Goal: Transaction & Acquisition: Purchase product/service

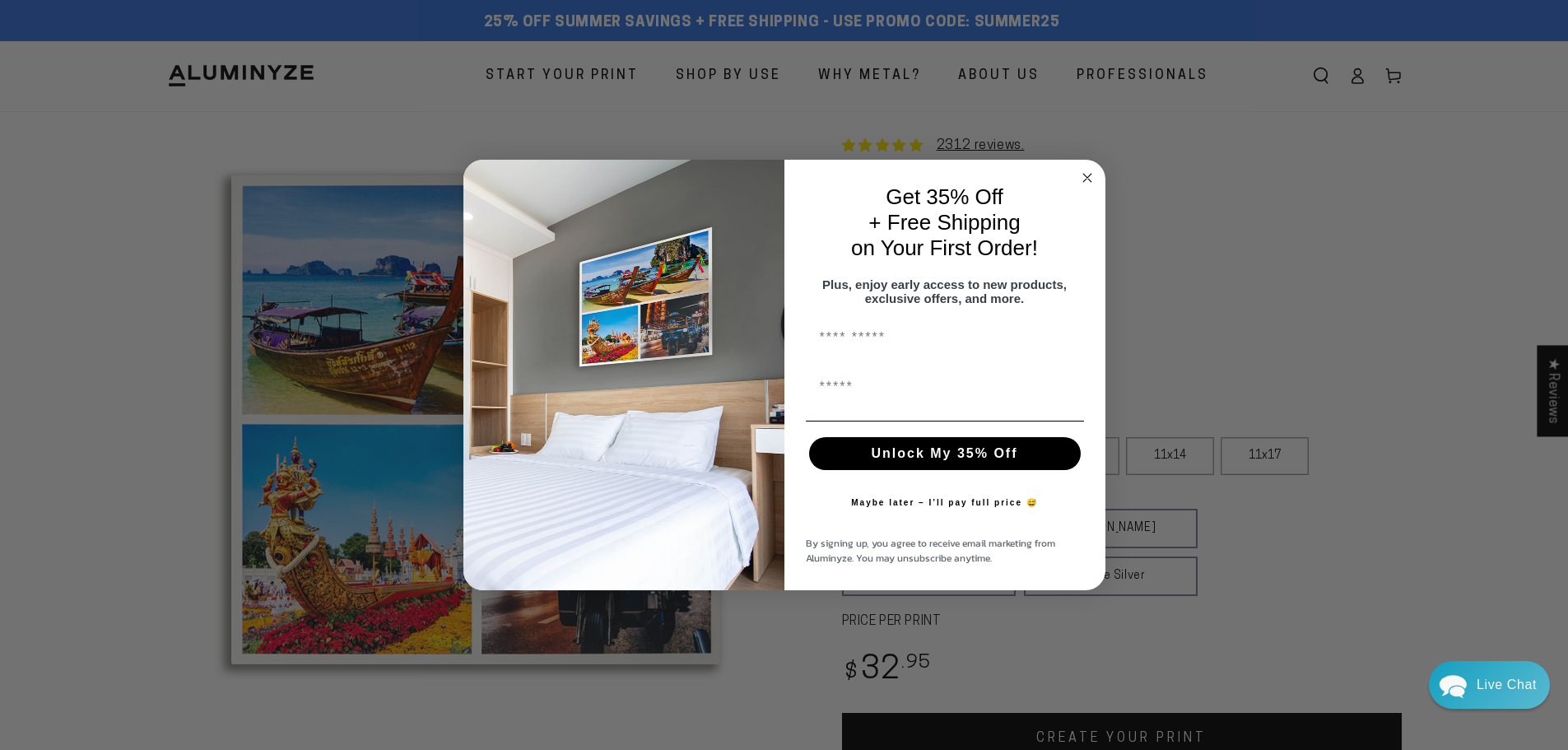
click at [1095, 171] on circle "Close dialog" at bounding box center [1086, 177] width 19 height 19
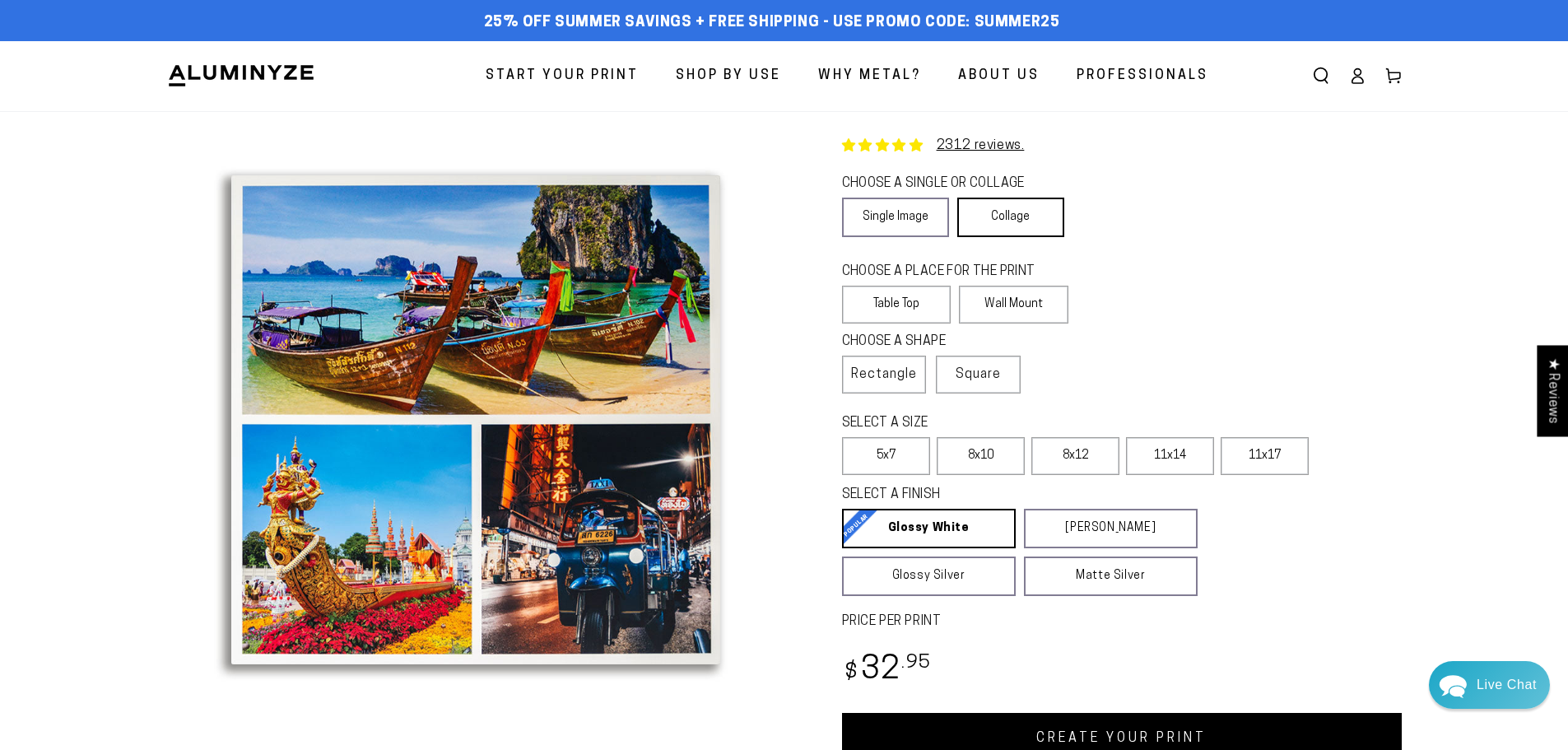
click at [1031, 220] on link "Collage" at bounding box center [1011, 217] width 107 height 39
click at [988, 363] on label "Square" at bounding box center [978, 375] width 85 height 38
click at [1008, 216] on link "Collage" at bounding box center [1011, 217] width 107 height 39
click at [1018, 214] on link "Collage" at bounding box center [1011, 217] width 107 height 39
click at [1015, 230] on link "Collage" at bounding box center [1011, 217] width 107 height 39
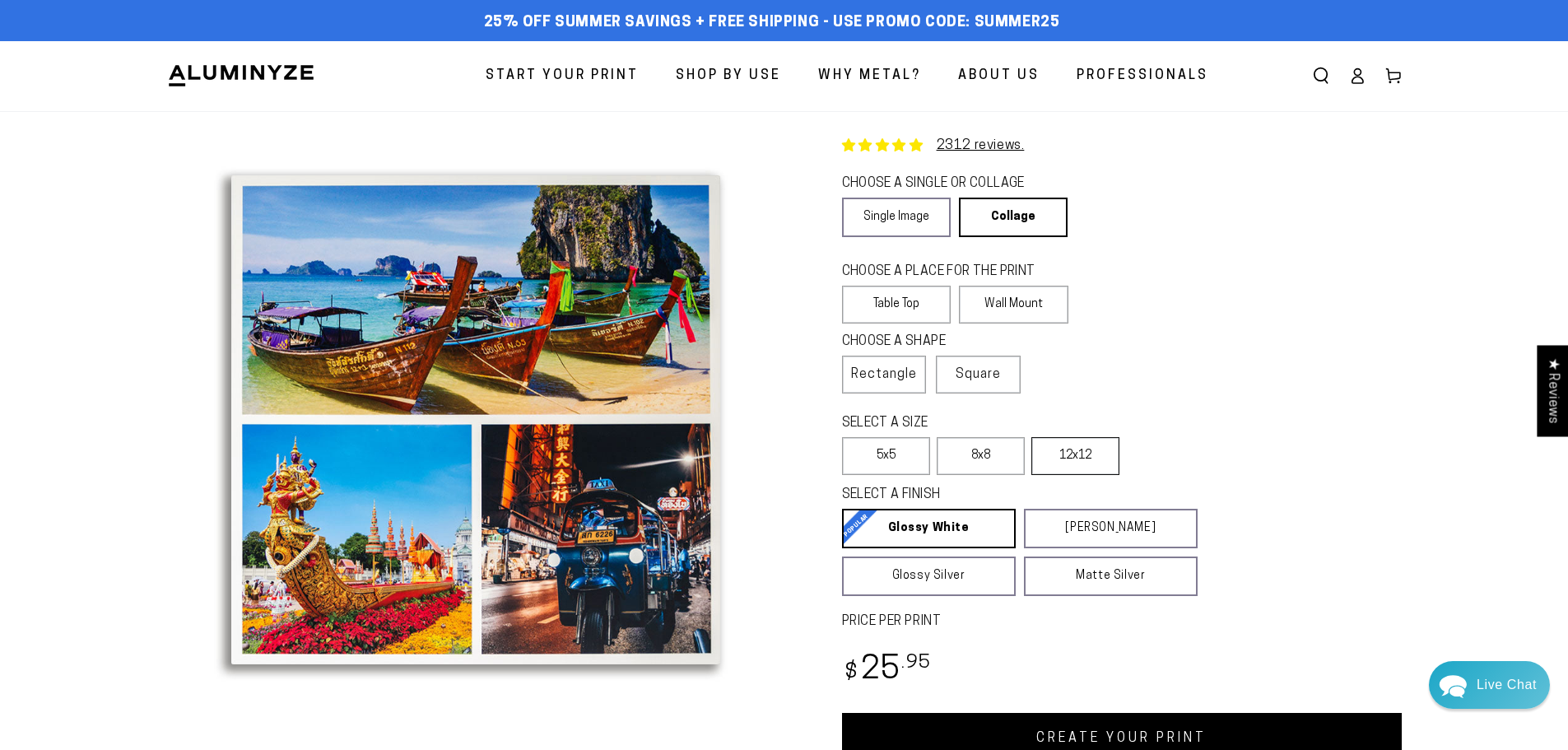
click at [1056, 460] on label "12x12" at bounding box center [1075, 455] width 88 height 38
